Goal: Task Accomplishment & Management: Use online tool/utility

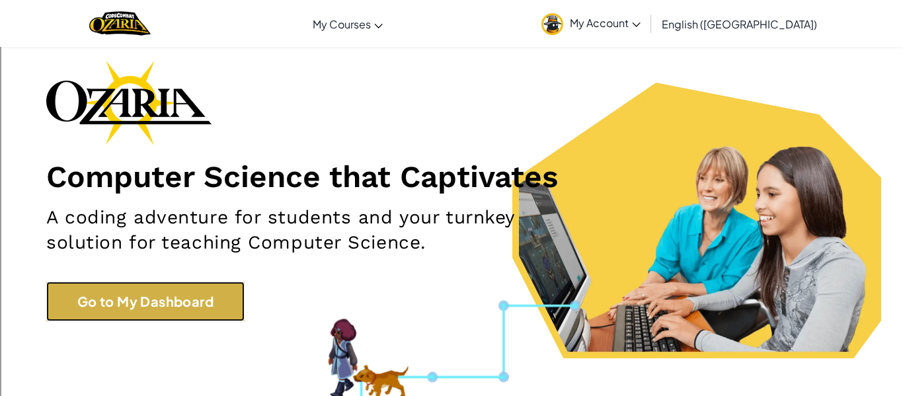
click at [190, 297] on link "Go to My Dashboard" at bounding box center [145, 301] width 198 height 40
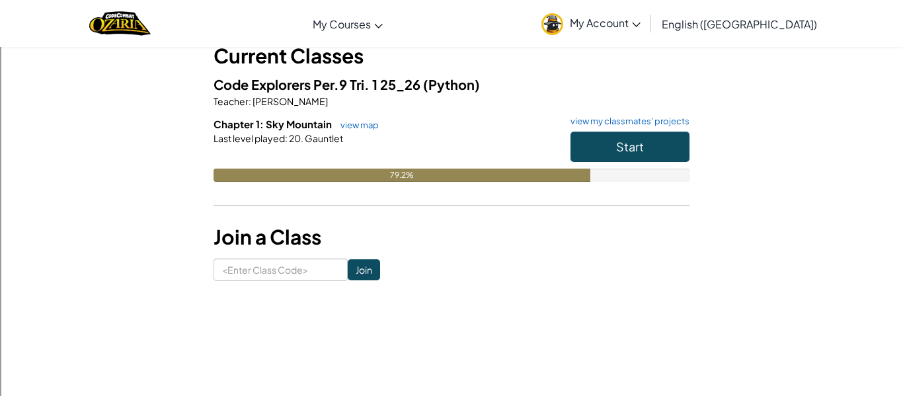
scroll to position [87, 0]
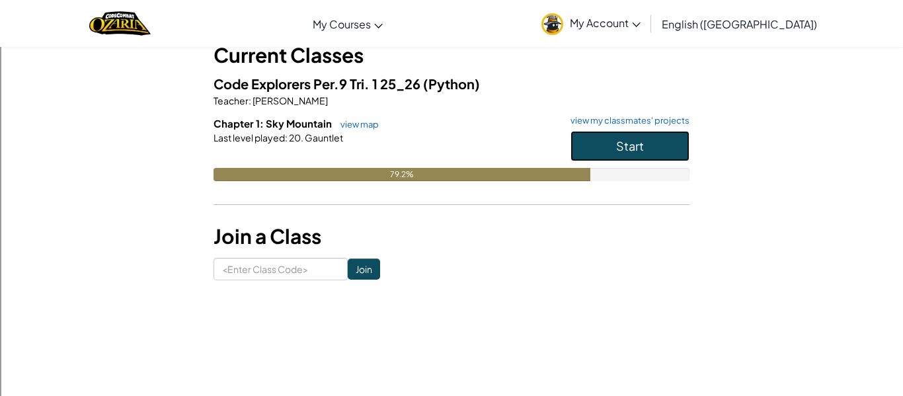
click at [663, 147] on button "Start" at bounding box center [629, 146] width 119 height 30
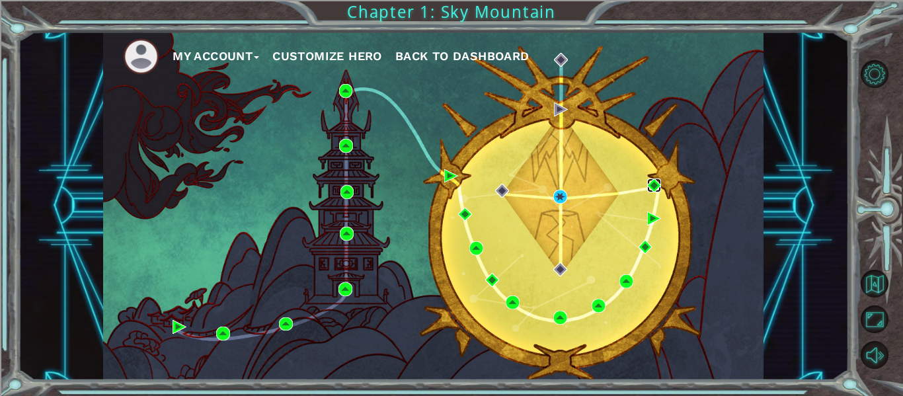
click at [649, 187] on img at bounding box center [654, 185] width 14 height 14
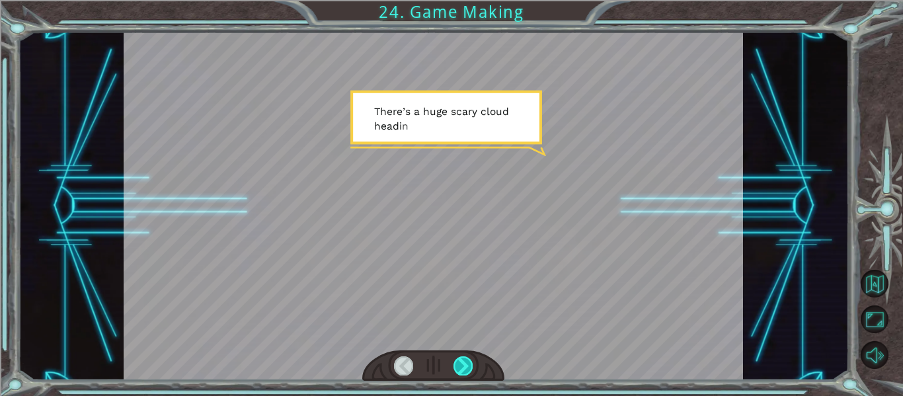
click at [459, 370] on div at bounding box center [462, 365] width 19 height 19
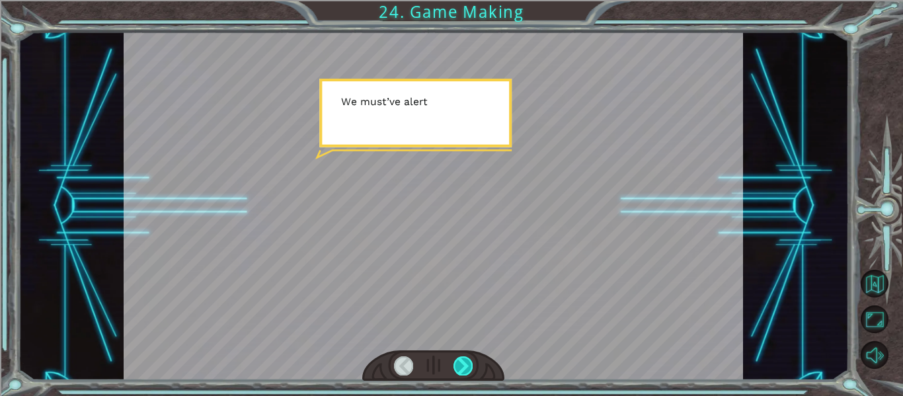
click at [463, 365] on div at bounding box center [462, 365] width 19 height 19
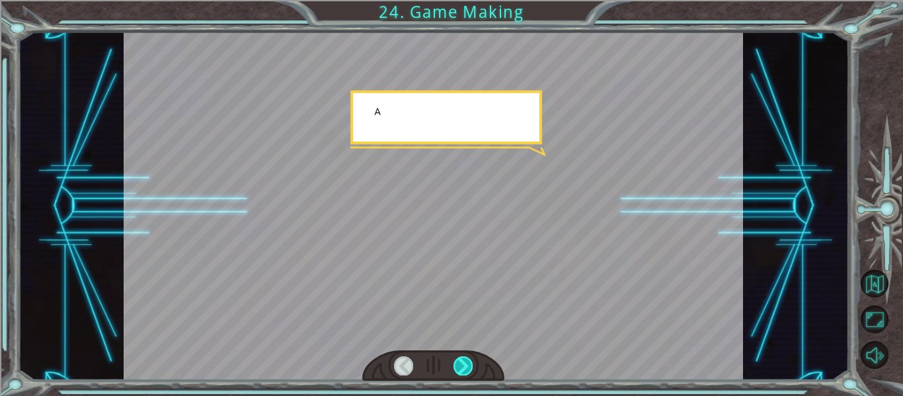
click at [457, 366] on div at bounding box center [462, 365] width 19 height 19
click at [464, 366] on div at bounding box center [462, 365] width 19 height 19
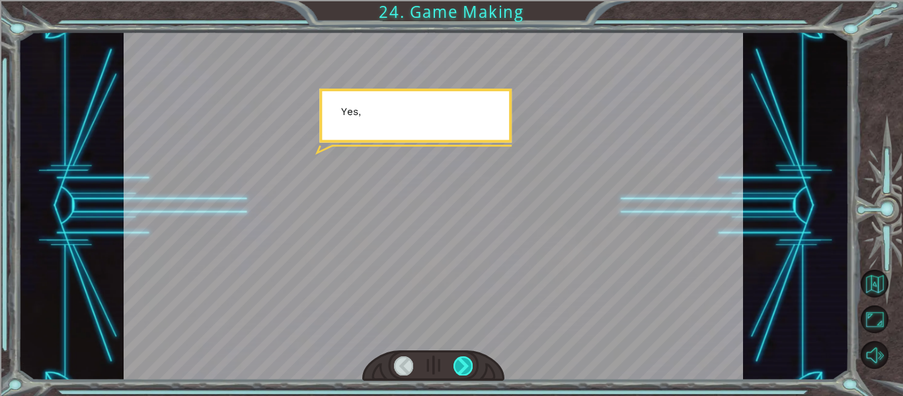
click at [465, 367] on div at bounding box center [462, 365] width 19 height 19
click at [464, 368] on div at bounding box center [462, 365] width 19 height 19
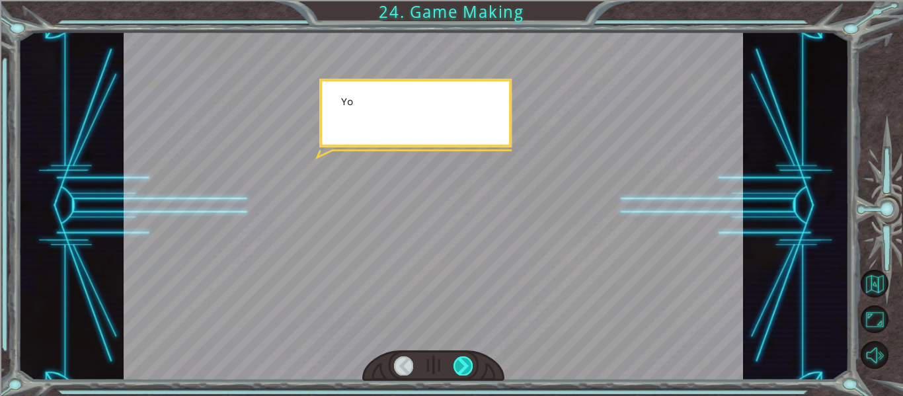
click at [462, 371] on div at bounding box center [462, 365] width 19 height 19
click at [470, 367] on div at bounding box center [462, 365] width 19 height 19
click at [471, 365] on div at bounding box center [462, 365] width 19 height 19
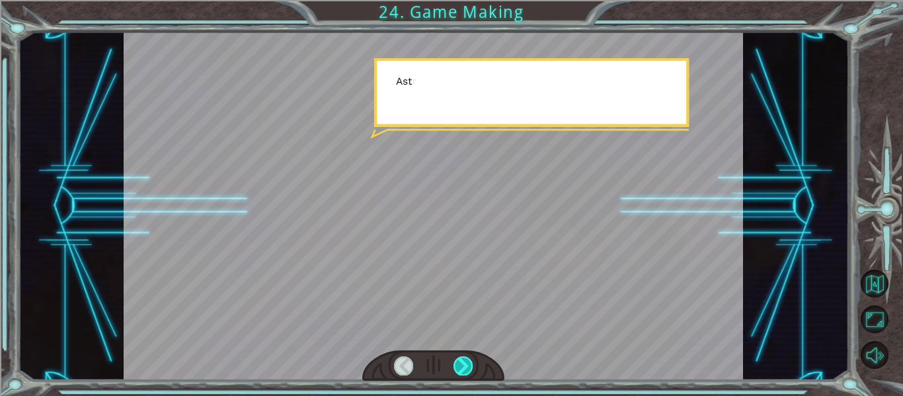
click at [465, 357] on div at bounding box center [462, 365] width 19 height 19
click at [466, 359] on div at bounding box center [462, 365] width 19 height 19
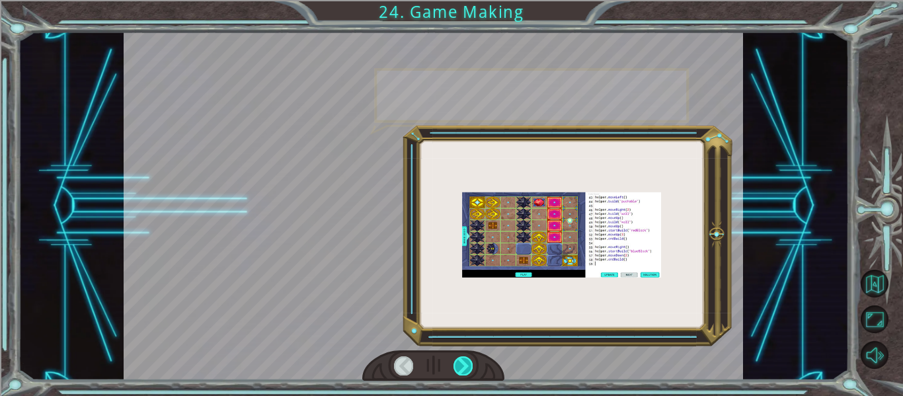
click at [464, 360] on div at bounding box center [462, 365] width 19 height 19
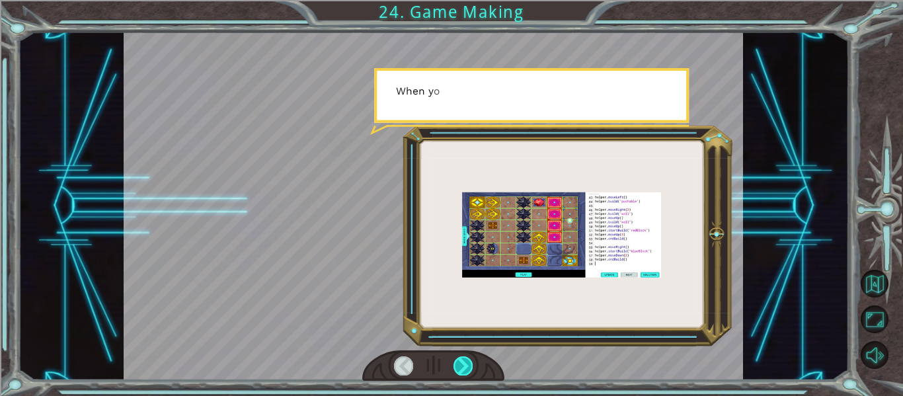
click at [466, 357] on div at bounding box center [462, 365] width 19 height 19
click at [471, 358] on div at bounding box center [462, 365] width 19 height 19
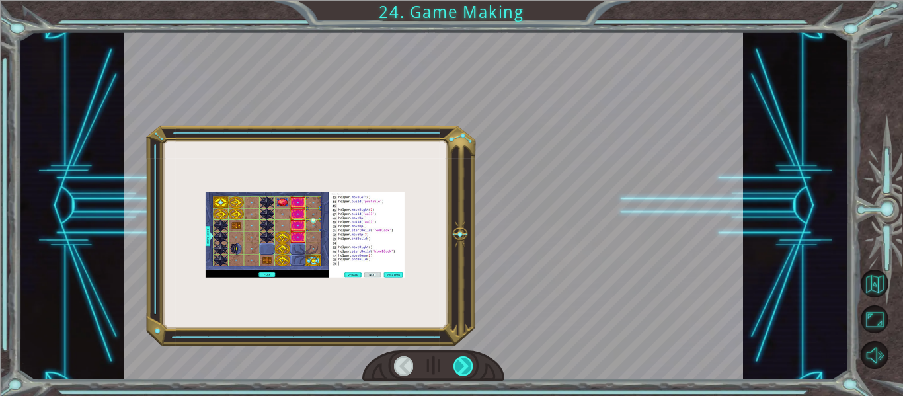
click at [466, 362] on div at bounding box center [462, 365] width 19 height 19
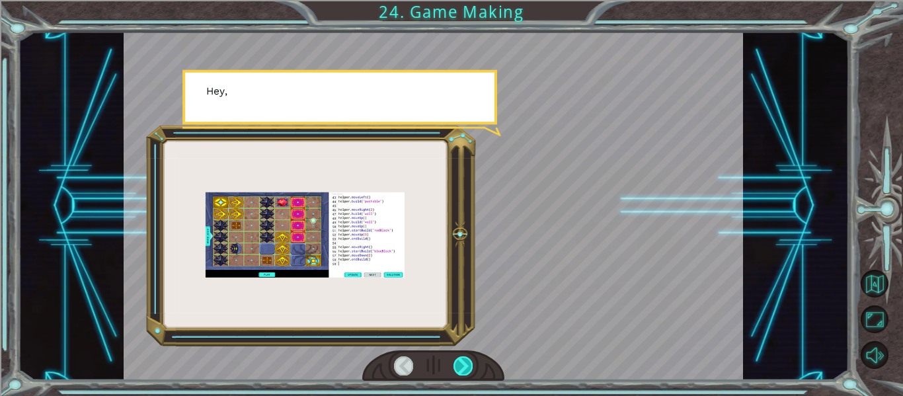
click at [466, 363] on div at bounding box center [462, 365] width 19 height 19
click at [466, 359] on div at bounding box center [462, 365] width 19 height 19
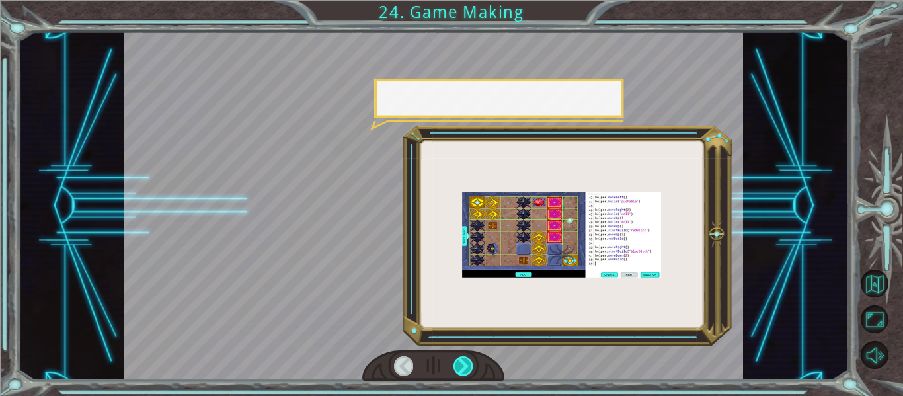
click at [468, 363] on div at bounding box center [462, 365] width 19 height 19
click at [468, 360] on div at bounding box center [462, 365] width 19 height 19
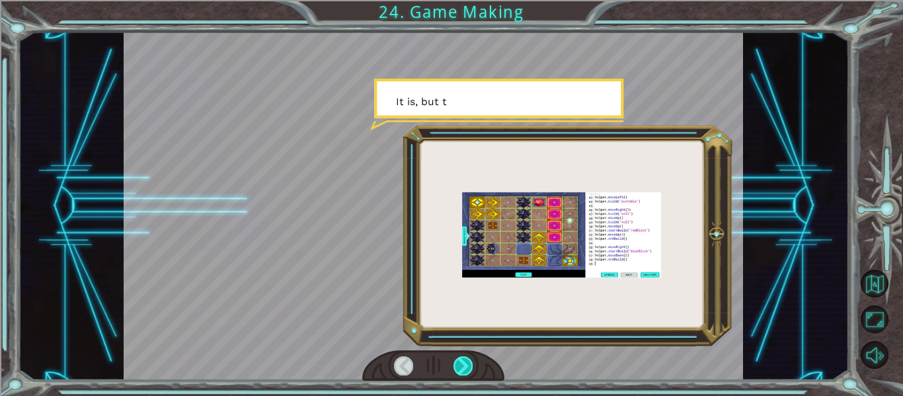
click at [468, 359] on div at bounding box center [462, 365] width 19 height 19
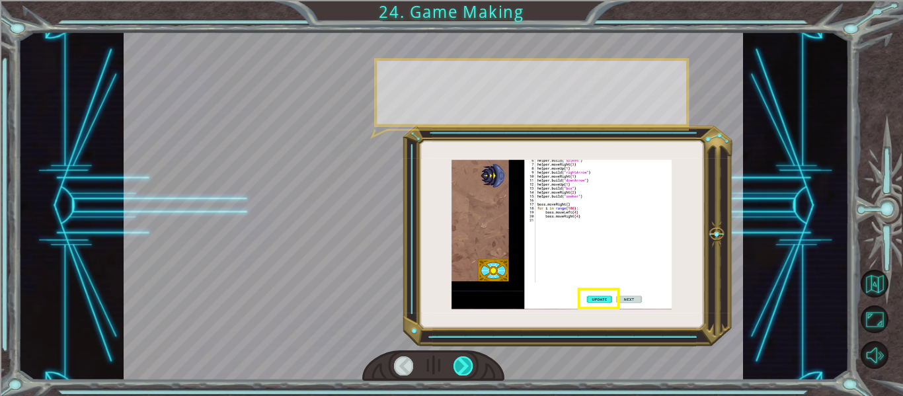
click at [465, 364] on div at bounding box center [462, 365] width 19 height 19
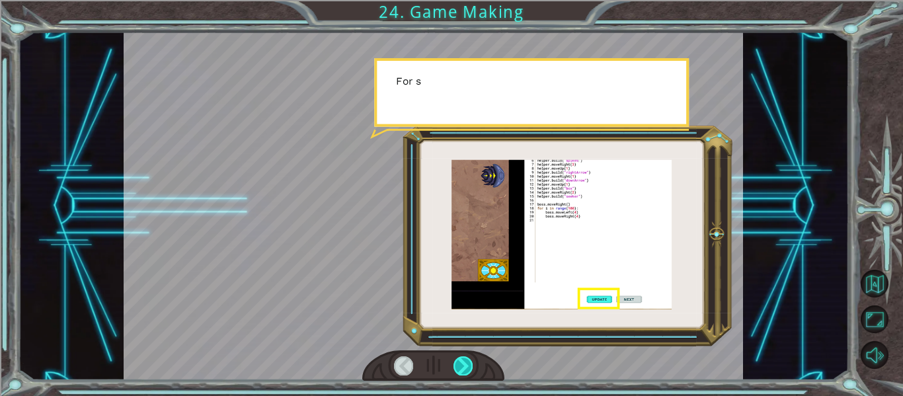
click at [468, 362] on div at bounding box center [462, 365] width 19 height 19
click at [468, 363] on div at bounding box center [462, 365] width 19 height 19
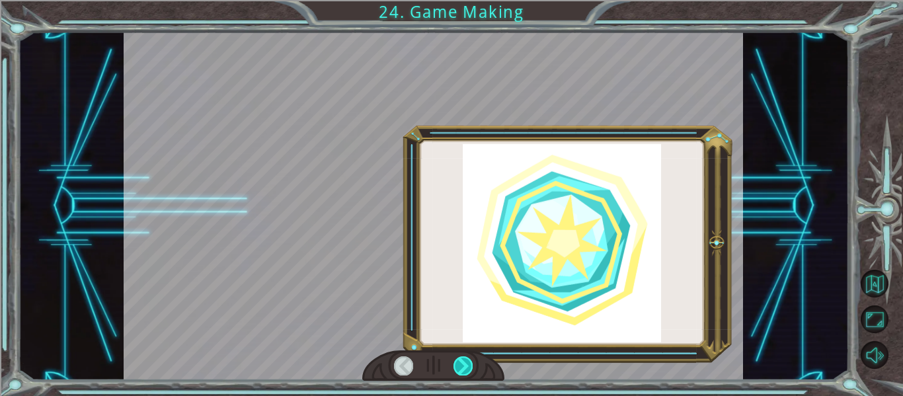
click at [471, 360] on div at bounding box center [462, 365] width 19 height 19
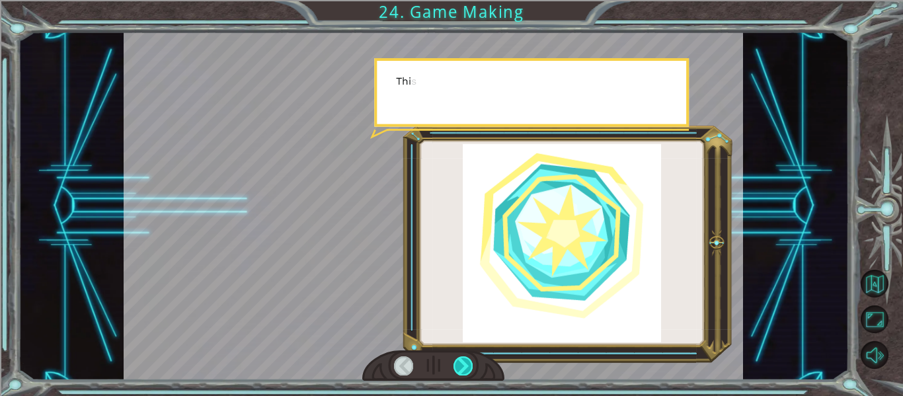
click at [468, 365] on div at bounding box center [462, 365] width 19 height 19
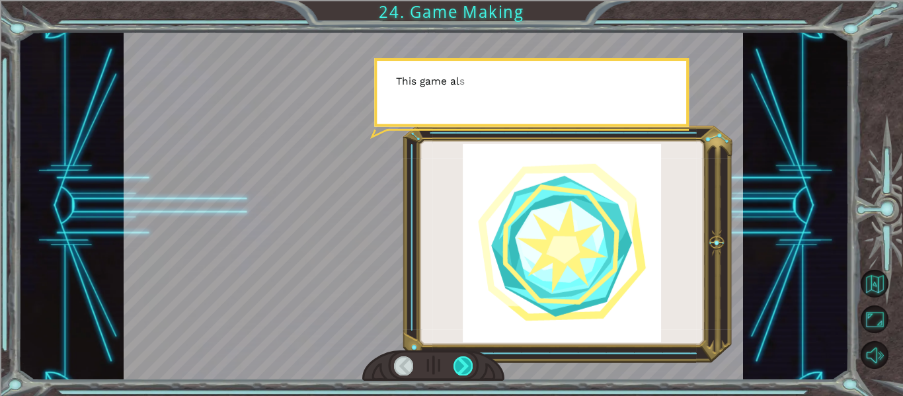
click at [470, 362] on div at bounding box center [462, 365] width 19 height 19
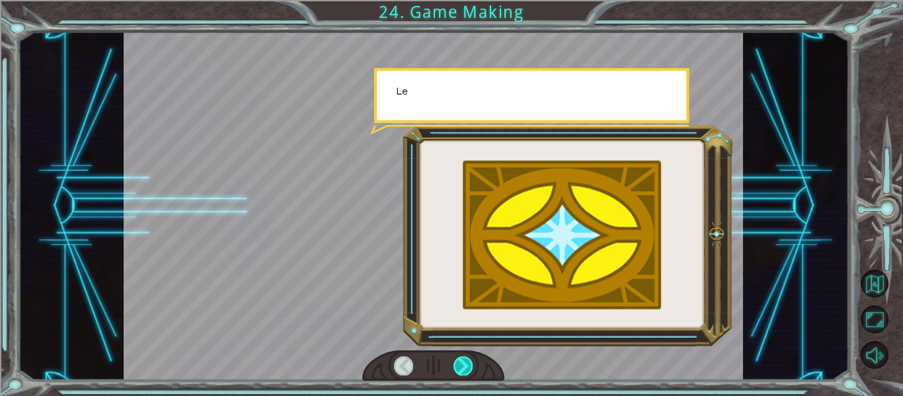
click at [472, 363] on div at bounding box center [462, 365] width 19 height 19
click at [483, 365] on div at bounding box center [433, 365] width 143 height 31
click at [466, 367] on div at bounding box center [462, 365] width 19 height 19
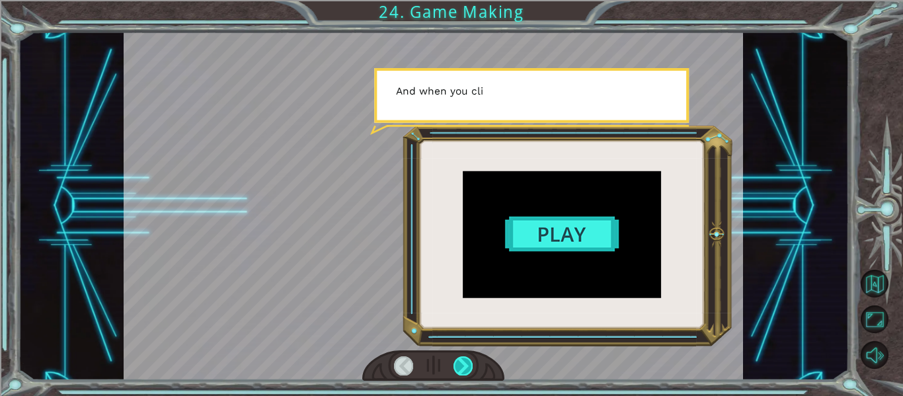
click at [470, 367] on div at bounding box center [462, 365] width 19 height 19
click at [469, 366] on div at bounding box center [462, 365] width 19 height 19
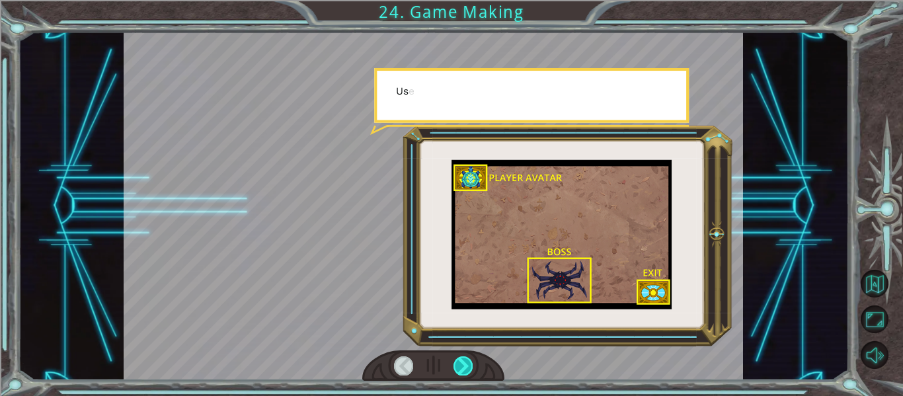
click at [471, 365] on div at bounding box center [462, 365] width 19 height 19
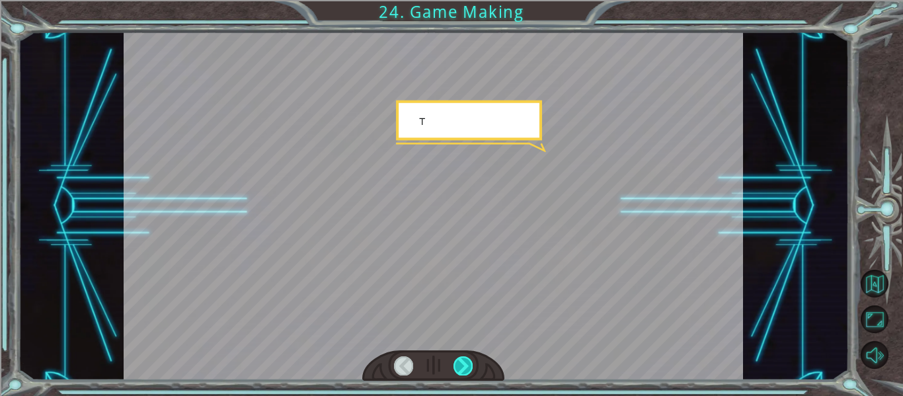
click at [469, 368] on div at bounding box center [462, 365] width 19 height 19
click at [468, 367] on div at bounding box center [462, 365] width 19 height 19
click at [464, 364] on div at bounding box center [462, 365] width 19 height 19
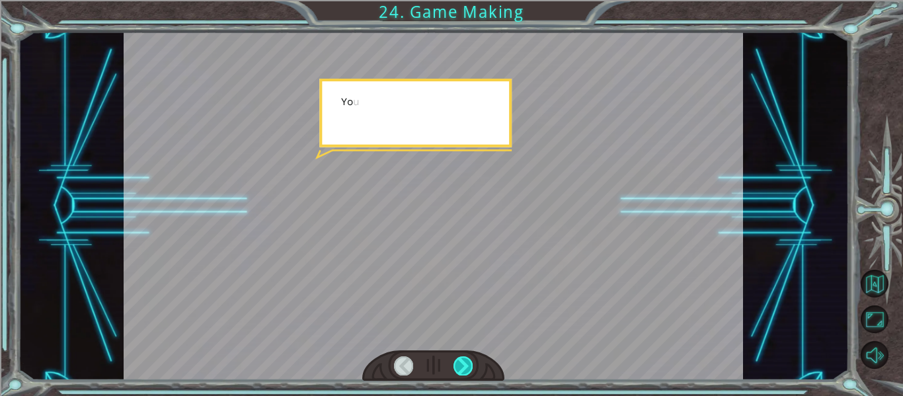
click at [466, 363] on div at bounding box center [462, 365] width 19 height 19
click at [468, 362] on div at bounding box center [462, 365] width 19 height 19
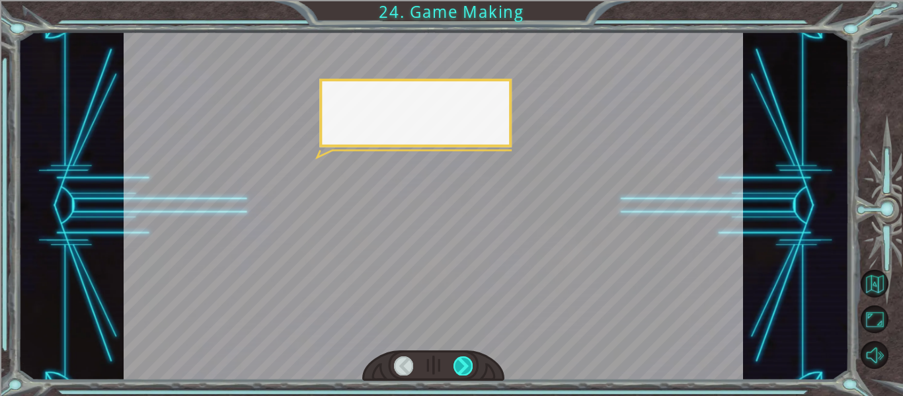
click at [468, 363] on div at bounding box center [462, 365] width 19 height 19
click at [469, 363] on div at bounding box center [462, 365] width 19 height 19
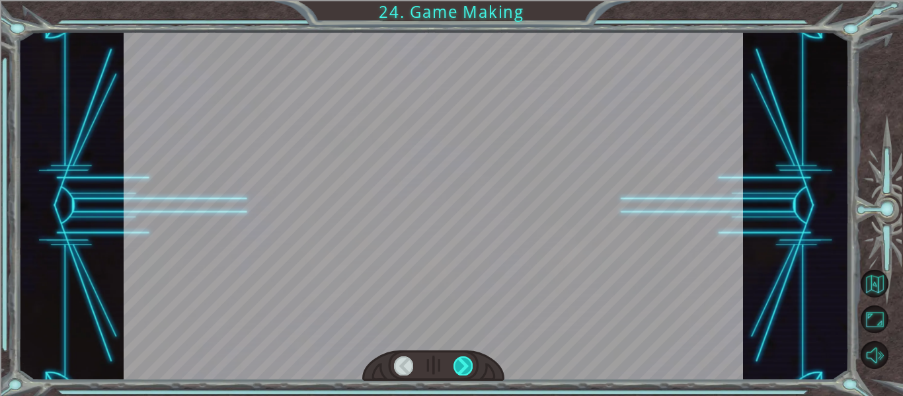
click at [466, 364] on div at bounding box center [462, 365] width 19 height 19
click at [467, 364] on div at bounding box center [462, 365] width 19 height 19
click at [468, 365] on div at bounding box center [462, 365] width 19 height 19
click at [466, 365] on div at bounding box center [462, 365] width 19 height 19
click at [471, 364] on div at bounding box center [462, 365] width 19 height 19
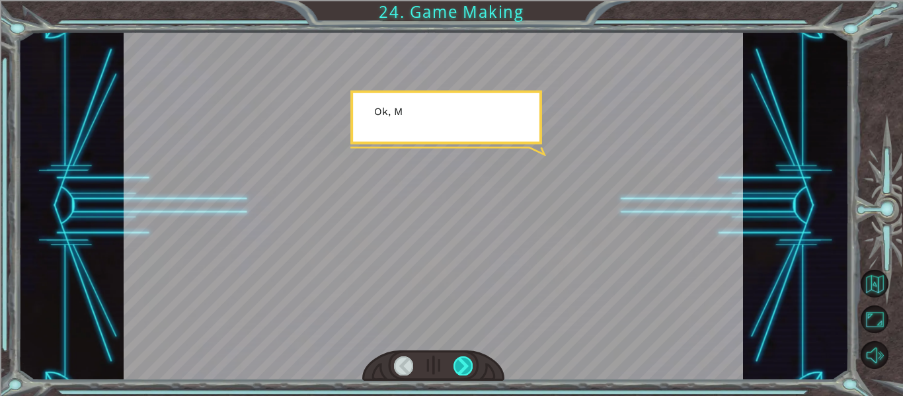
click at [470, 363] on div at bounding box center [462, 365] width 19 height 19
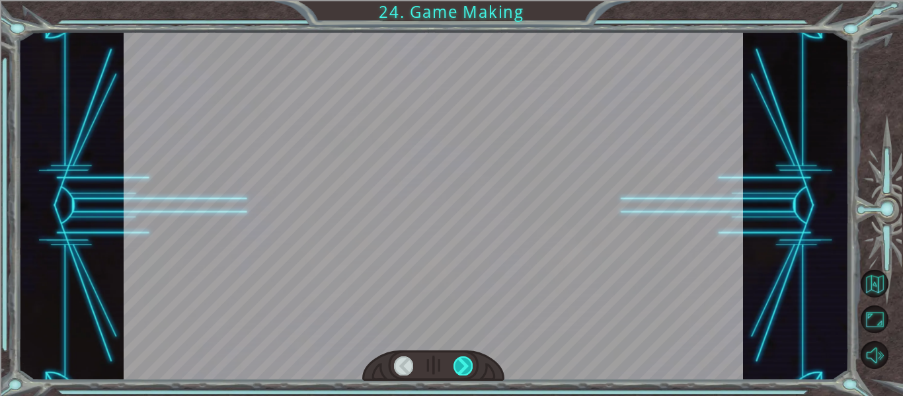
click at [467, 365] on div at bounding box center [462, 365] width 19 height 19
click at [466, 365] on div at bounding box center [462, 365] width 19 height 19
click at [472, 365] on div at bounding box center [462, 365] width 19 height 19
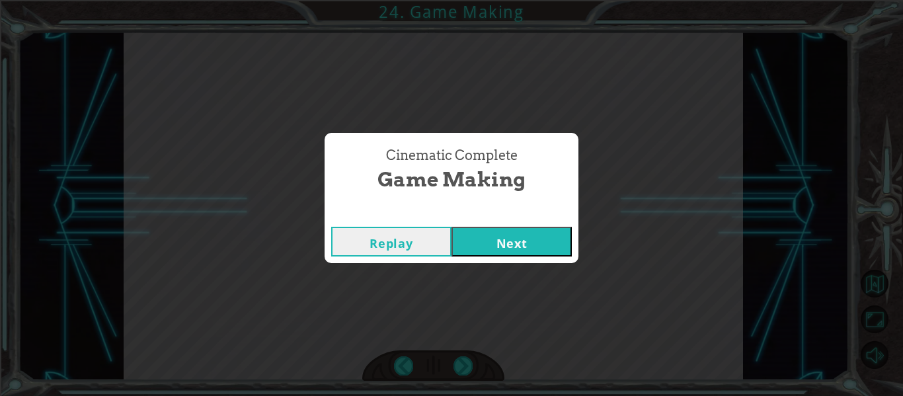
click at [533, 248] on button "Next" at bounding box center [511, 242] width 120 height 30
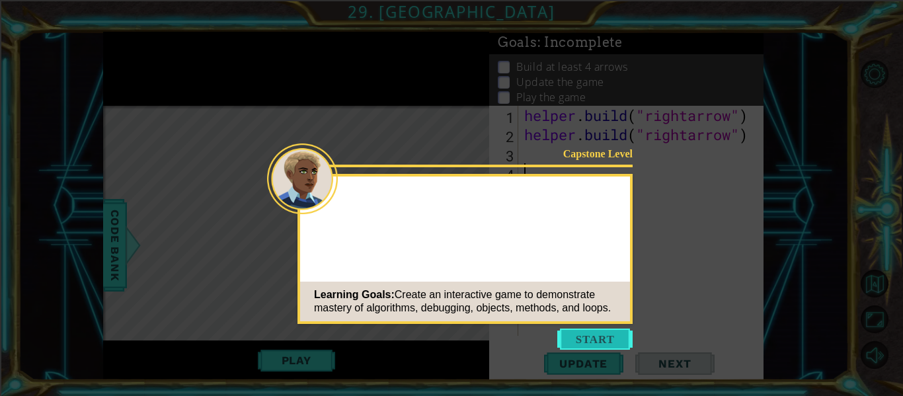
click at [591, 336] on button "Start" at bounding box center [594, 338] width 75 height 21
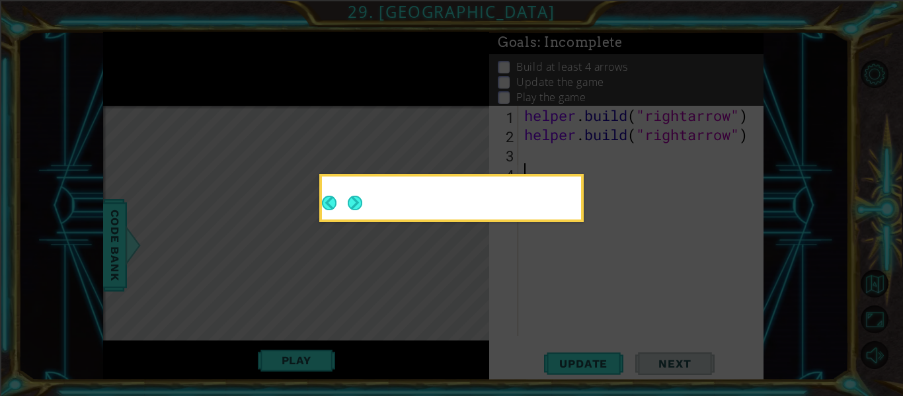
click at [589, 337] on icon at bounding box center [451, 198] width 903 height 396
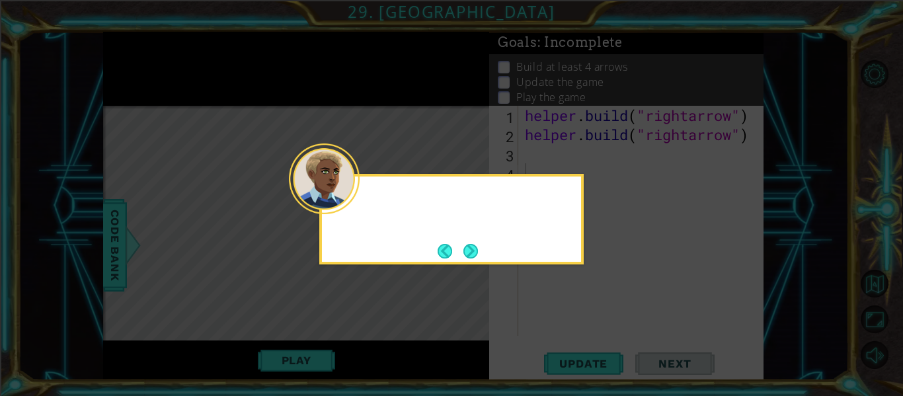
click at [385, 265] on icon at bounding box center [451, 198] width 903 height 396
click at [436, 255] on div at bounding box center [451, 219] width 264 height 91
click at [447, 254] on button "Back" at bounding box center [450, 251] width 26 height 15
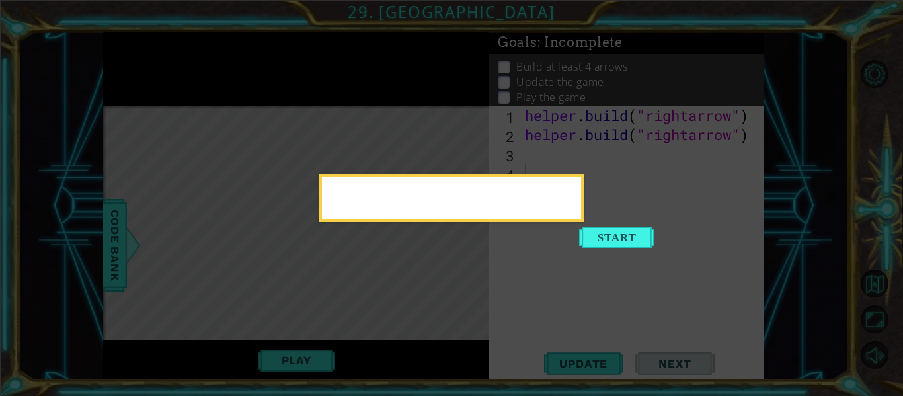
click at [447, 256] on icon at bounding box center [451, 198] width 903 height 396
click at [447, 258] on icon at bounding box center [451, 198] width 903 height 396
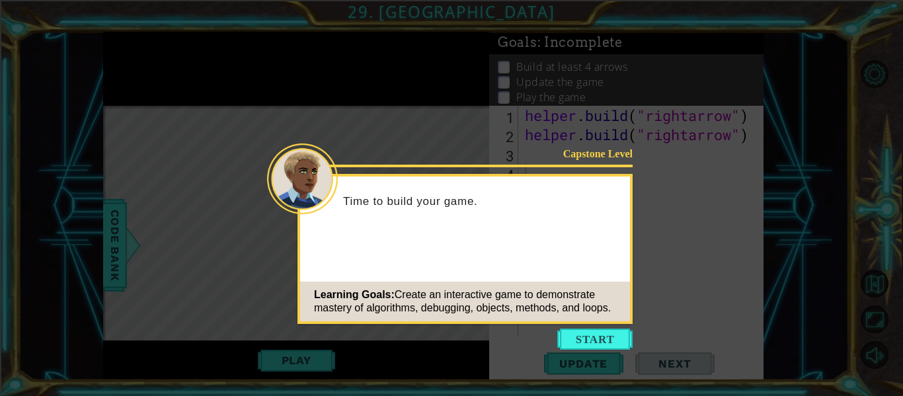
click at [611, 231] on div "Time to build your game." at bounding box center [465, 208] width 330 height 52
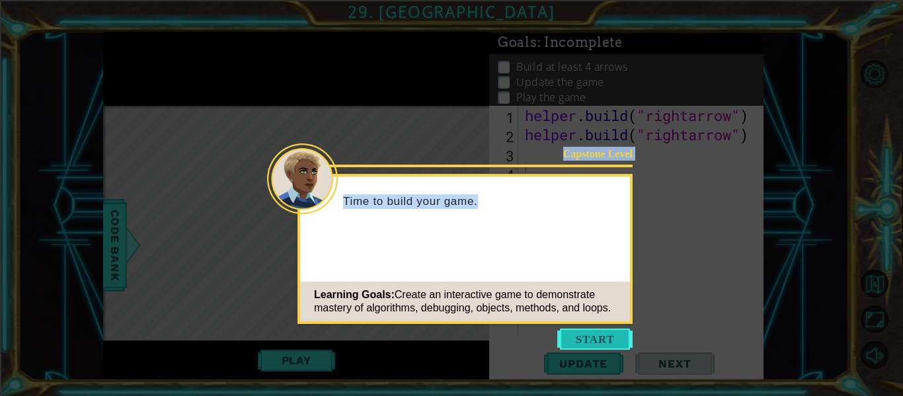
click at [585, 344] on button "Start" at bounding box center [594, 338] width 75 height 21
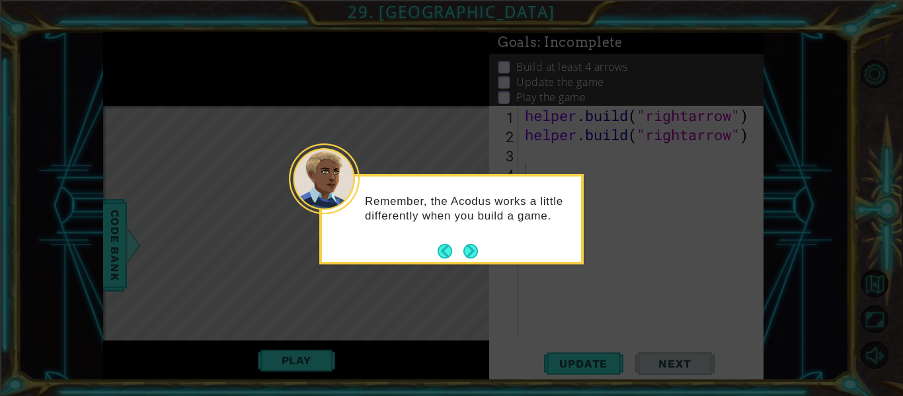
click at [469, 256] on button "Next" at bounding box center [470, 251] width 15 height 15
click at [474, 252] on icon at bounding box center [451, 198] width 903 height 396
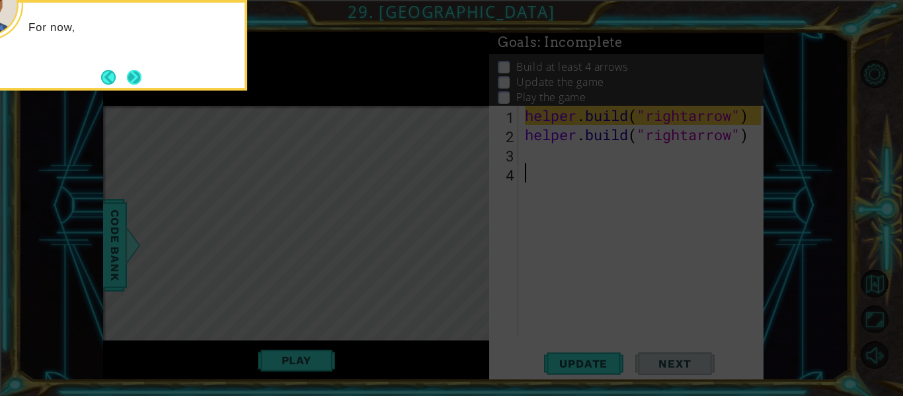
click at [130, 76] on button "Next" at bounding box center [134, 77] width 15 height 15
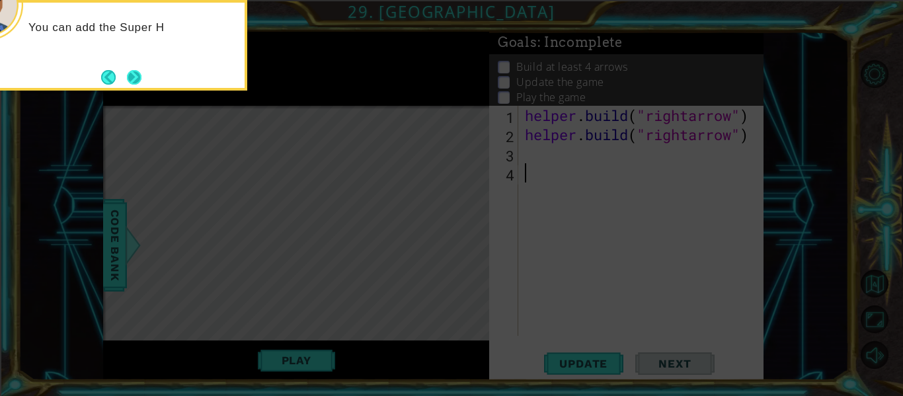
click at [130, 71] on button "Next" at bounding box center [134, 77] width 15 height 15
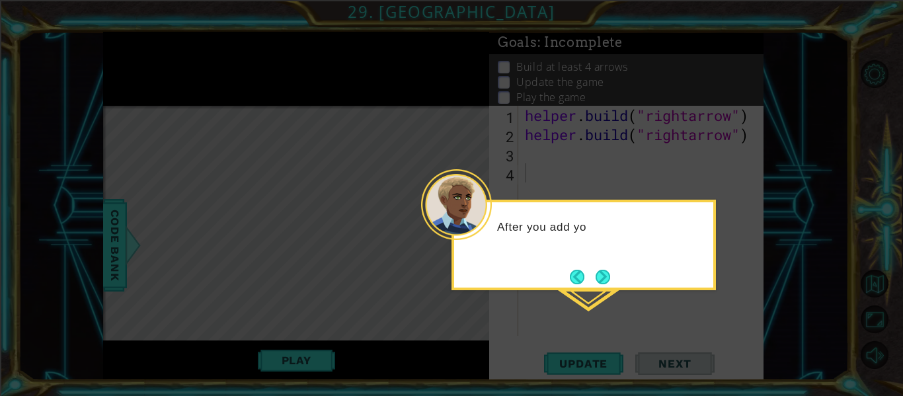
click at [594, 292] on icon at bounding box center [451, 198] width 903 height 396
click at [602, 277] on button "Next" at bounding box center [602, 277] width 15 height 15
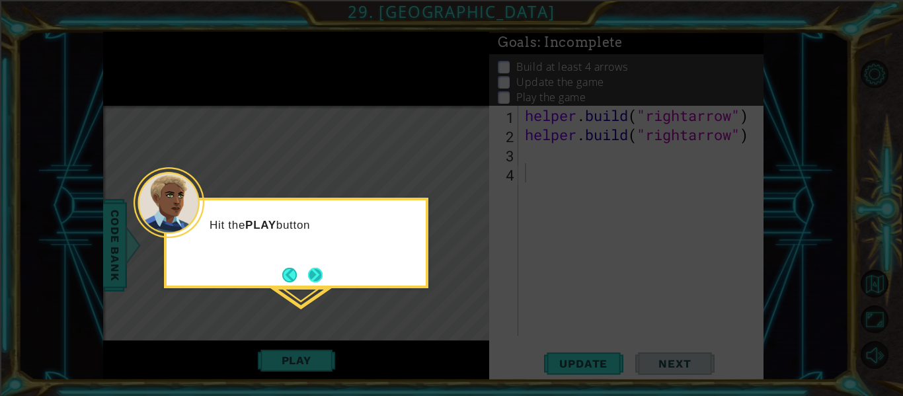
click at [314, 274] on button "Next" at bounding box center [315, 275] width 15 height 15
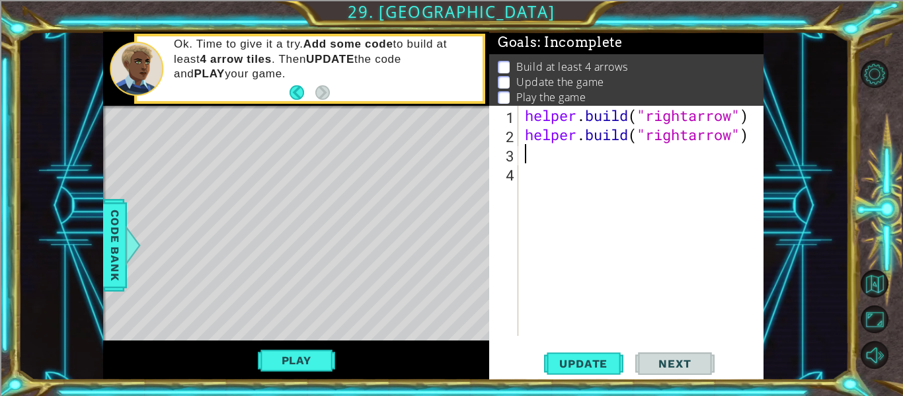
click at [525, 150] on div "helper . build ( "rightarrow" ) helper . build ( "rightarrow" )" at bounding box center [644, 240] width 245 height 268
type textarea "arrow=4"
click at [295, 349] on button "Play" at bounding box center [296, 360] width 77 height 25
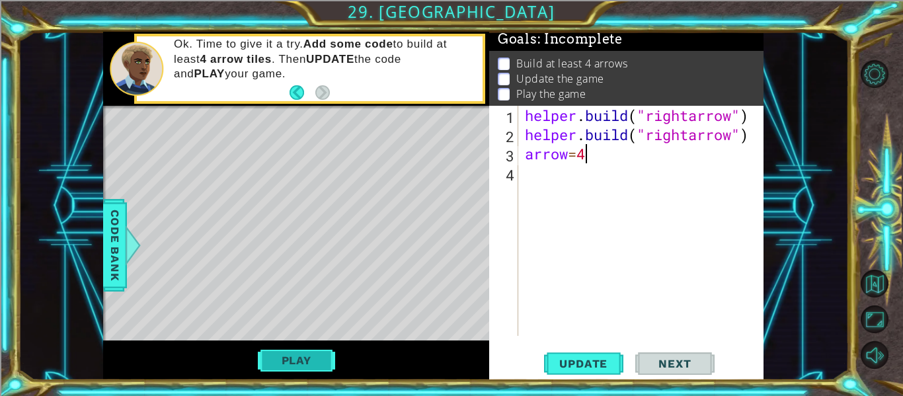
scroll to position [3, 0]
click at [296, 348] on button "Play" at bounding box center [296, 360] width 77 height 25
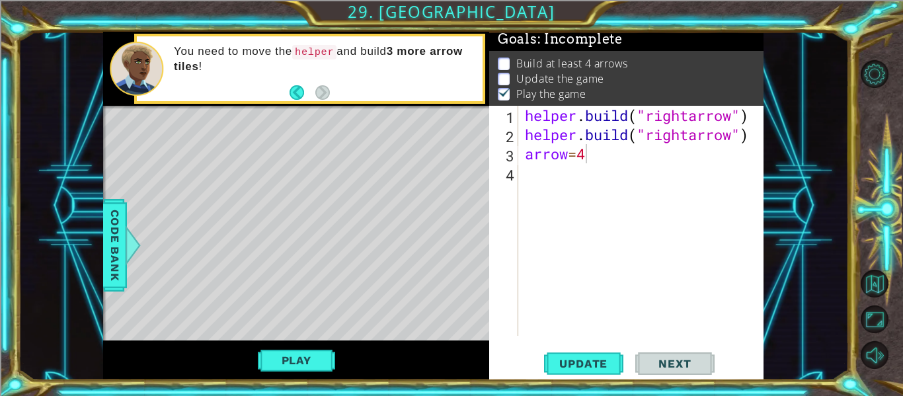
click at [530, 173] on div "helper . build ( "rightarrow" ) helper . build ( "rightarrow" ) arrow = 4" at bounding box center [644, 240] width 245 height 268
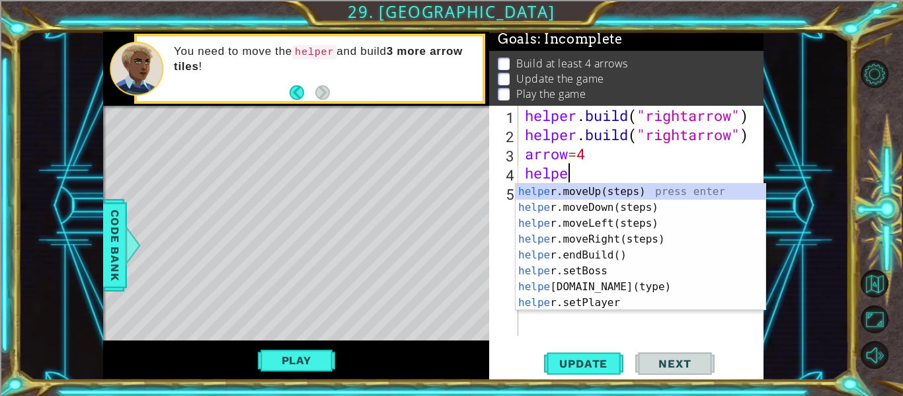
type textarea "helper"
click at [570, 237] on div "helper .moveUp(steps) press enter helper .moveDown(steps) press enter helper .m…" at bounding box center [640, 263] width 250 height 159
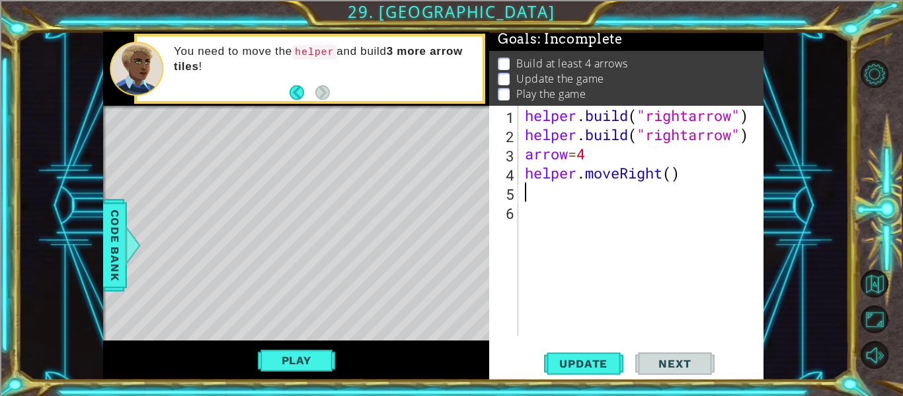
scroll to position [0, 0]
click at [582, 368] on span "Update" at bounding box center [583, 363] width 75 height 13
click at [320, 364] on button "Play" at bounding box center [296, 360] width 77 height 25
click at [526, 185] on div "helper . build ( "rightarrow" ) helper . build ( "rightarrow" ) arrow = 4 helpe…" at bounding box center [644, 240] width 245 height 268
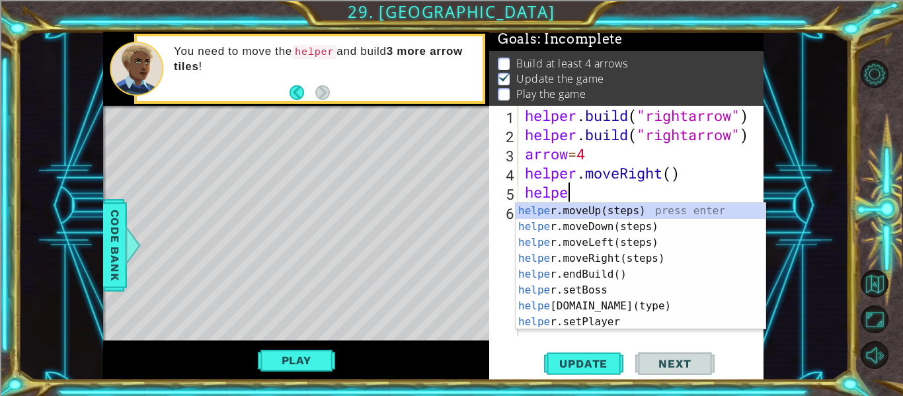
type textarea "helper"
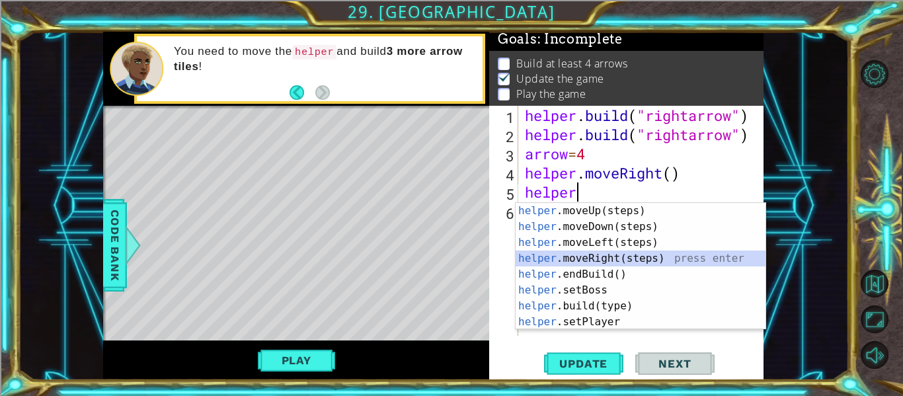
click at [586, 258] on div "helper .moveUp(steps) press enter helper .moveDown(steps) press enter helper .m…" at bounding box center [640, 282] width 250 height 159
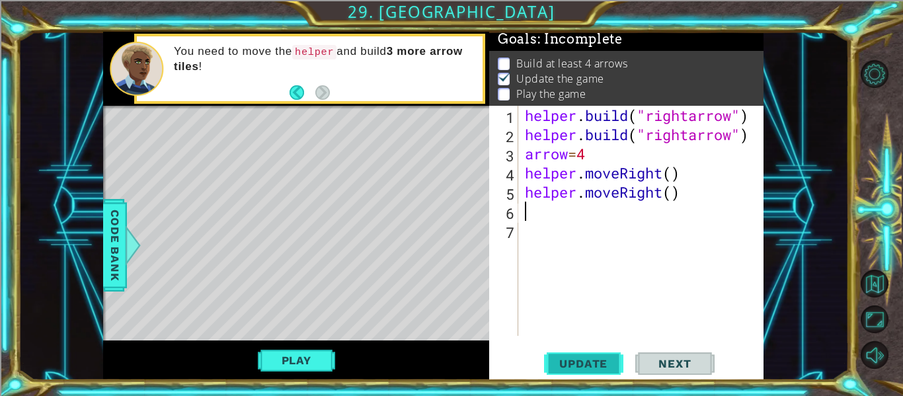
click at [575, 355] on button "Update" at bounding box center [583, 363] width 79 height 27
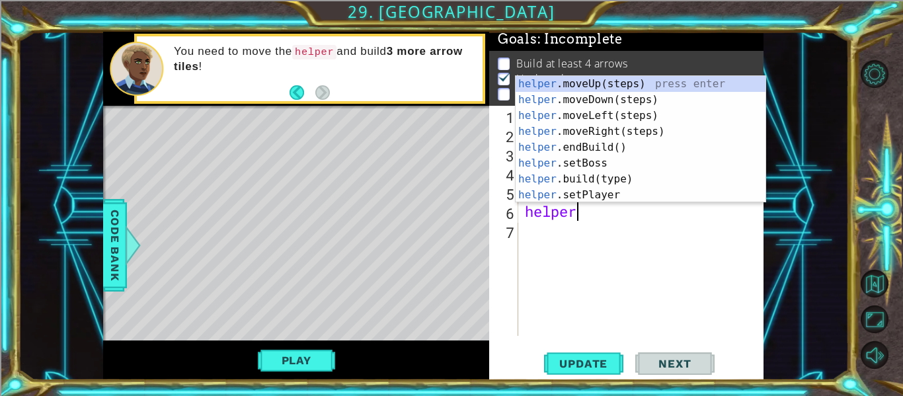
scroll to position [0, 2]
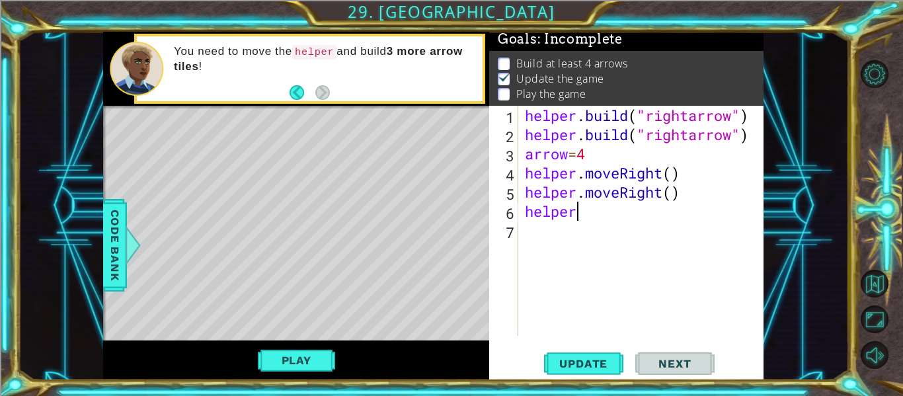
type textarea "helper"
